Goal: Information Seeking & Learning: Find specific page/section

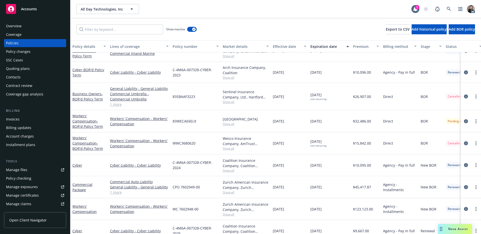
scroll to position [13, 0]
click at [360, 9] on icon at bounding box center [448, 9] width 5 height 5
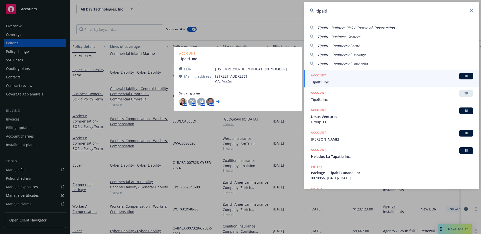
type input "tipalti"
click at [334, 79] on span "Tipalti, Inc." at bounding box center [392, 81] width 162 height 5
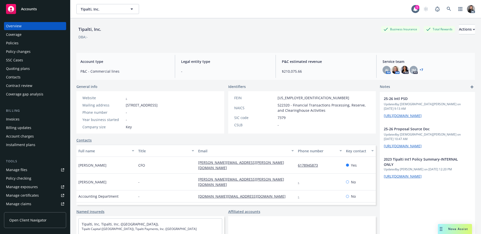
click at [17, 39] on div "Overview Coverage Policies Policy changes SSC Cases Quoting plans Contacts Cont…" at bounding box center [35, 60] width 62 height 76
click at [19, 45] on div "Policies" at bounding box center [35, 43] width 58 height 8
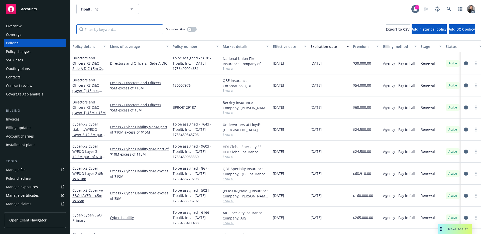
click at [127, 30] on input "Filter by keyword..." at bounding box center [119, 29] width 87 height 10
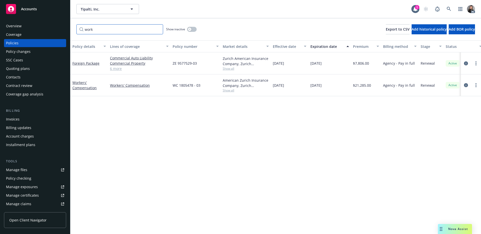
type input "work"
click at [226, 89] on span "Show all" at bounding box center [246, 90] width 46 height 4
click at [43, 26] on div "Overview" at bounding box center [35, 26] width 58 height 8
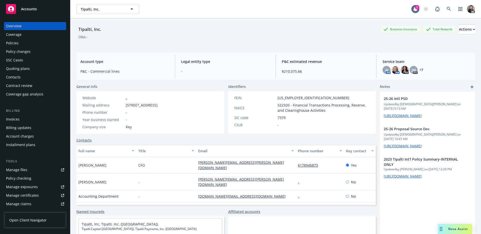
click at [360, 69] on link "+ 7" at bounding box center [421, 69] width 4 height 3
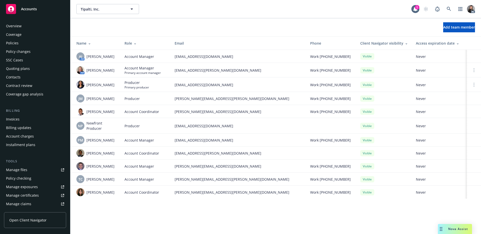
click at [19, 26] on div "Overview" at bounding box center [14, 26] width 16 height 8
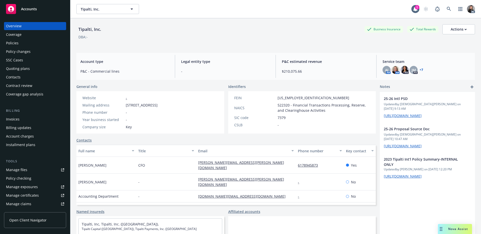
click at [27, 43] on div "Policies" at bounding box center [35, 43] width 58 height 8
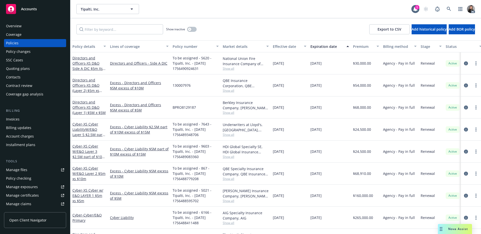
click at [298, 14] on div "Tipalti, Inc. Tipalti, Inc." at bounding box center [243, 9] width 335 height 10
click at [106, 31] on input "Filter by keyword..." at bounding box center [119, 29] width 87 height 10
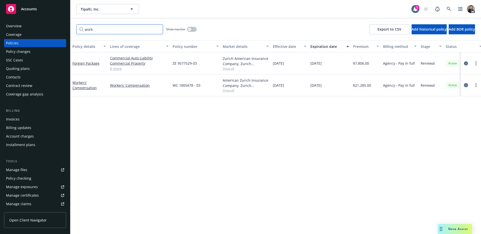
type input "work"
click at [465, 84] on icon "circleInformation" at bounding box center [466, 85] width 4 height 4
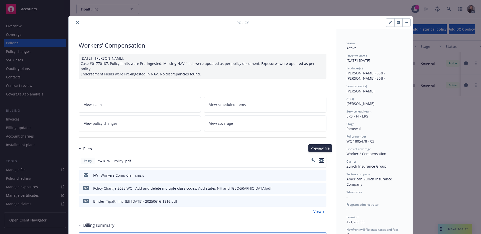
click at [320, 159] on icon "preview file" at bounding box center [321, 161] width 5 height 4
